Goal: Connect with others: Establish contact or relationships with other users

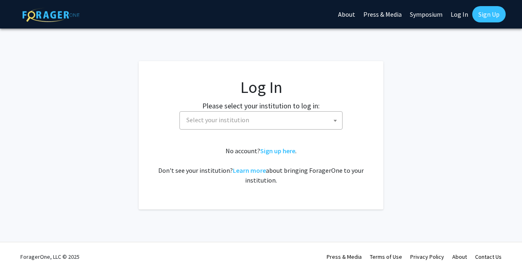
select select
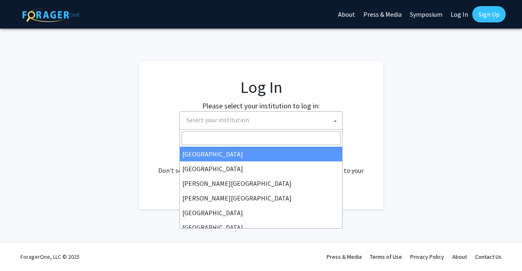
click at [232, 122] on span "Select your institution" at bounding box center [217, 120] width 63 height 8
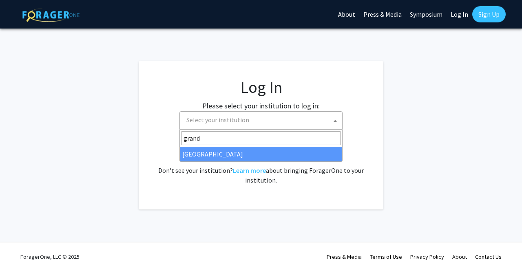
type input "grand"
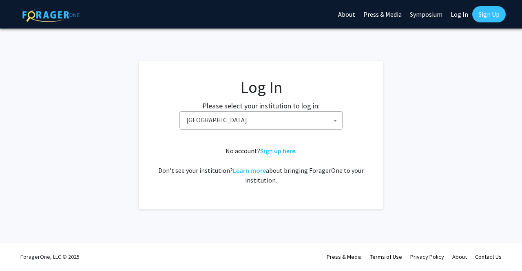
select select "23"
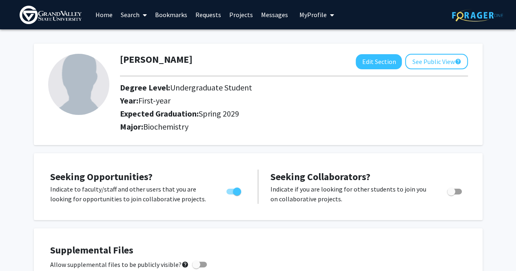
click at [243, 15] on link "Projects" at bounding box center [241, 14] width 32 height 29
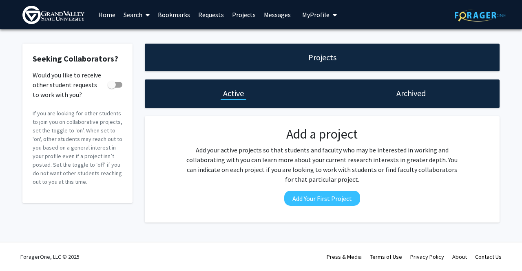
click at [402, 95] on h1 "Archived" at bounding box center [410, 93] width 29 height 11
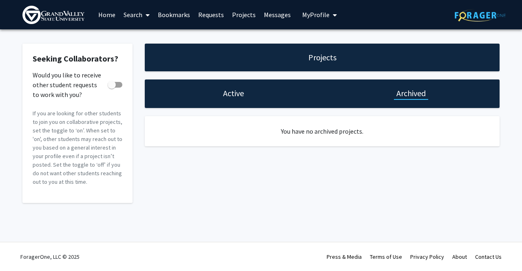
click at [133, 16] on link "Search" at bounding box center [136, 14] width 34 height 29
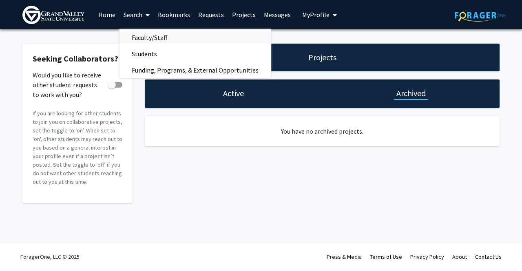
click at [147, 34] on span "Faculty/Staff" at bounding box center [149, 37] width 60 height 16
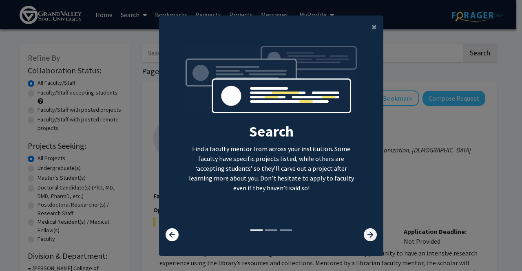
click at [370, 239] on icon at bounding box center [370, 234] width 13 height 13
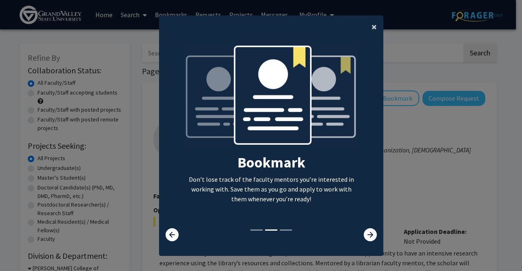
click at [371, 31] on span "×" at bounding box center [373, 26] width 5 height 13
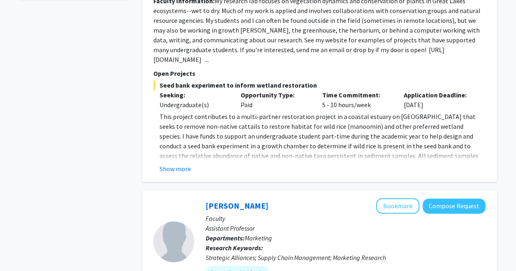
scroll to position [417, 0]
click at [182, 173] on button "Show more" at bounding box center [174, 169] width 31 height 10
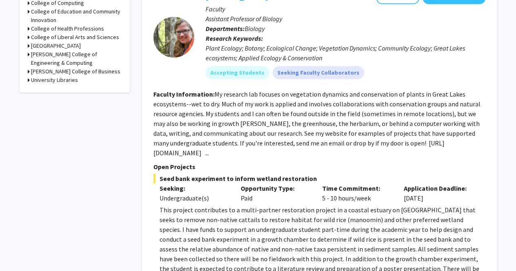
scroll to position [265, 0]
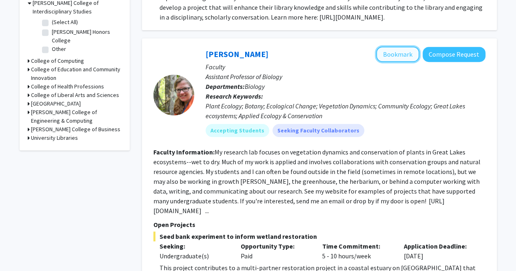
click at [397, 62] on button "Bookmark" at bounding box center [397, 53] width 43 height 15
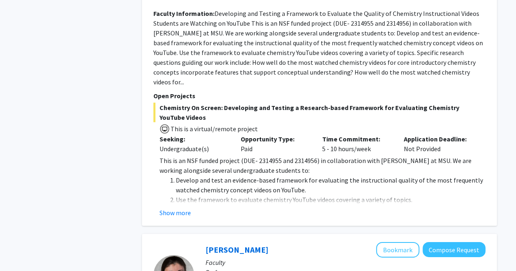
scroll to position [1219, 0]
click at [175, 208] on button "Show more" at bounding box center [174, 213] width 31 height 10
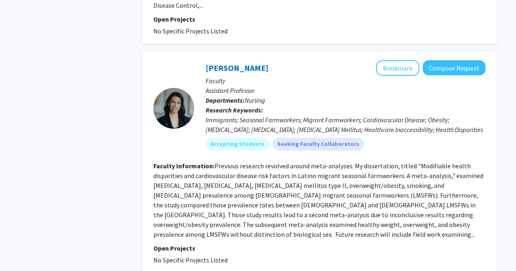
scroll to position [2708, 0]
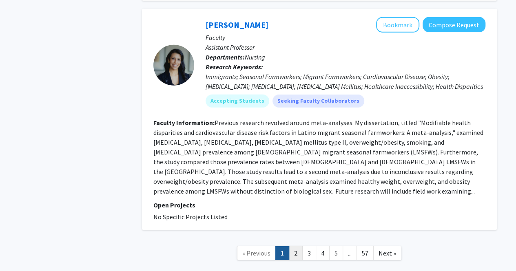
click at [292, 246] on link "2" at bounding box center [296, 253] width 14 height 14
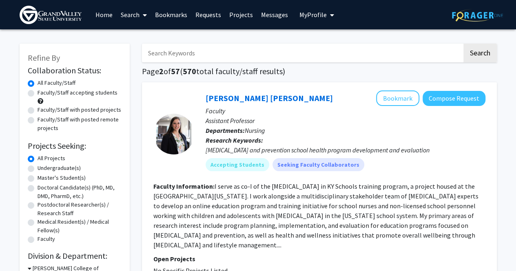
click at [38, 95] on label "Faculty/Staff accepting students" at bounding box center [78, 92] width 80 height 9
click at [38, 94] on input "Faculty/Staff accepting students" at bounding box center [40, 90] width 5 height 5
radio input "true"
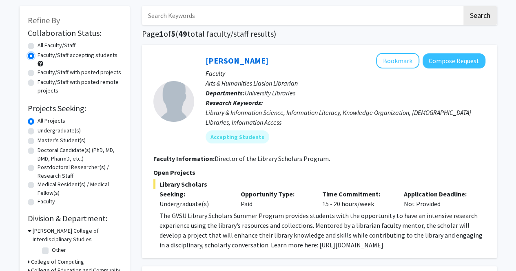
scroll to position [38, 0]
click at [38, 130] on label "Undergraduate(s)" at bounding box center [59, 130] width 43 height 9
click at [38, 130] on input "Undergraduate(s)" at bounding box center [40, 128] width 5 height 5
radio input "true"
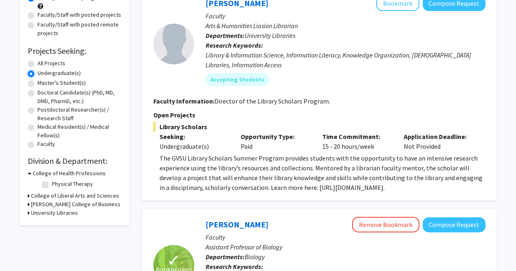
scroll to position [95, 0]
click at [61, 195] on h3 "College of Liberal Arts and Sciences" at bounding box center [75, 195] width 88 height 9
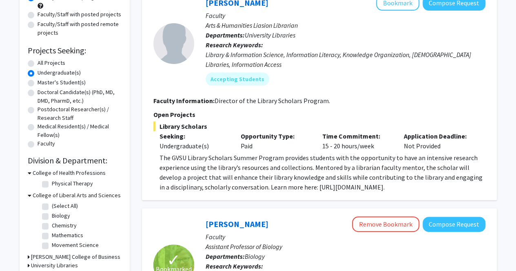
click at [52, 223] on label "Chemistry" at bounding box center [64, 225] width 25 height 9
click at [52, 223] on input "Chemistry" at bounding box center [54, 223] width 5 height 5
checkbox input "true"
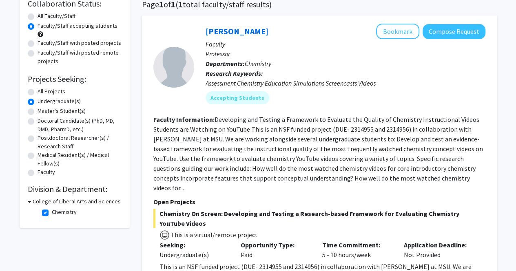
scroll to position [67, 0]
click at [437, 32] on button "Compose Request" at bounding box center [453, 31] width 63 height 15
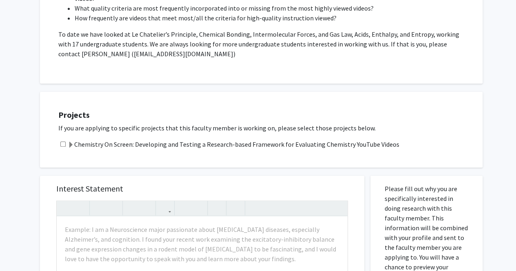
scroll to position [355, 0]
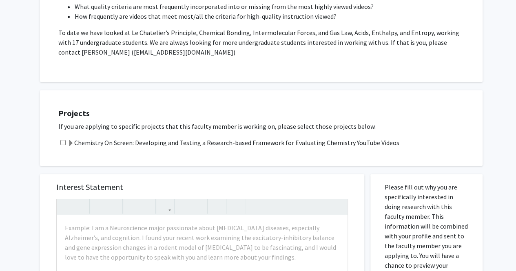
click at [64, 142] on input "checkbox" at bounding box center [62, 142] width 5 height 5
checkbox input "true"
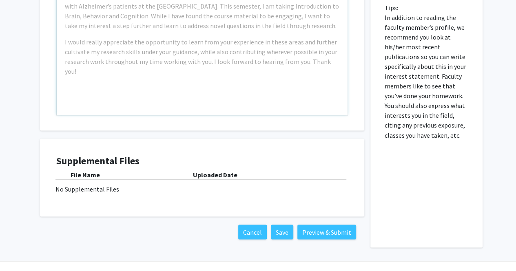
scroll to position [661, 0]
